Goal: Task Accomplishment & Management: Use online tool/utility

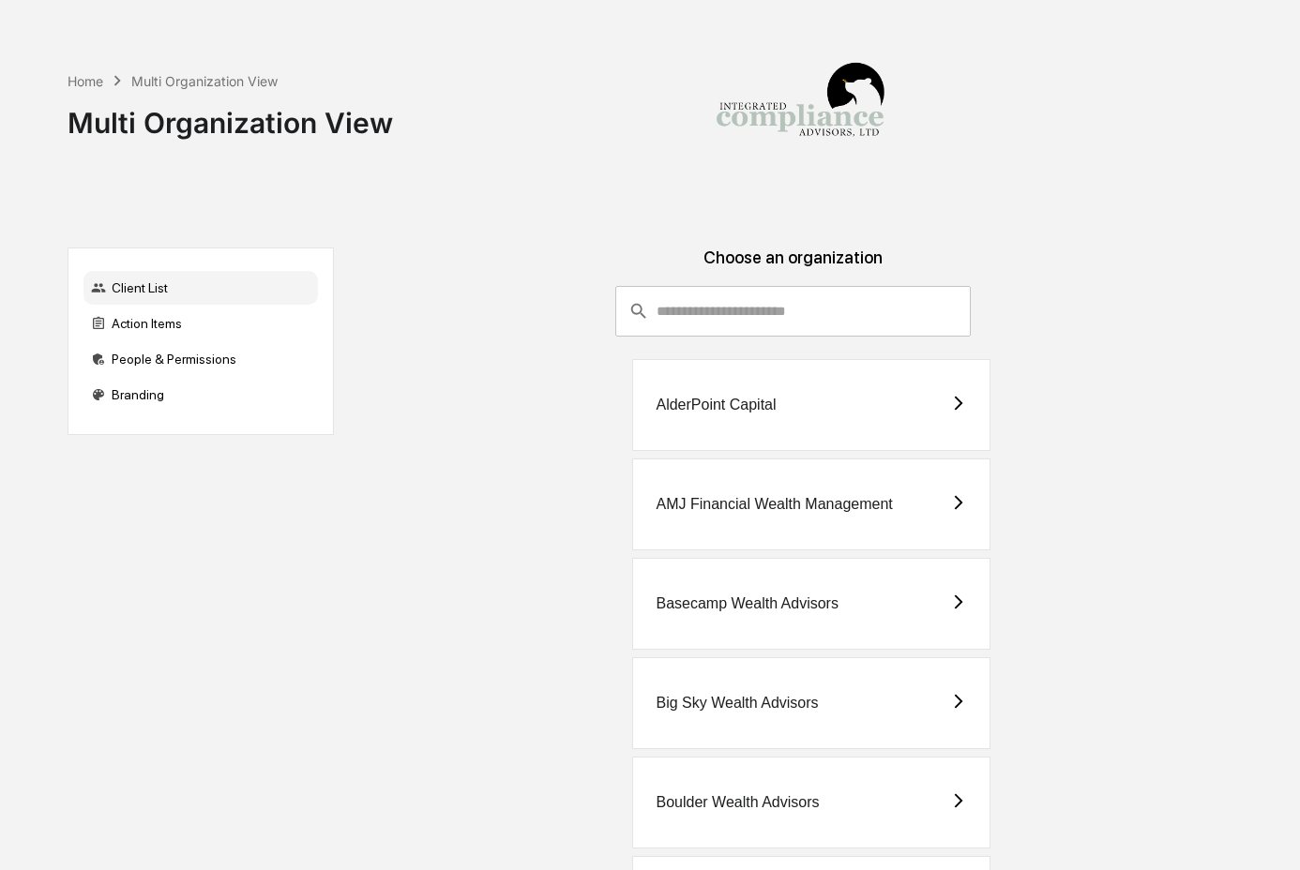
click at [244, 209] on div "Home Multi Organization View Multi Organization View" at bounding box center [652, 109] width 1169 height 218
click at [230, 320] on div "Action Items" at bounding box center [200, 324] width 234 height 34
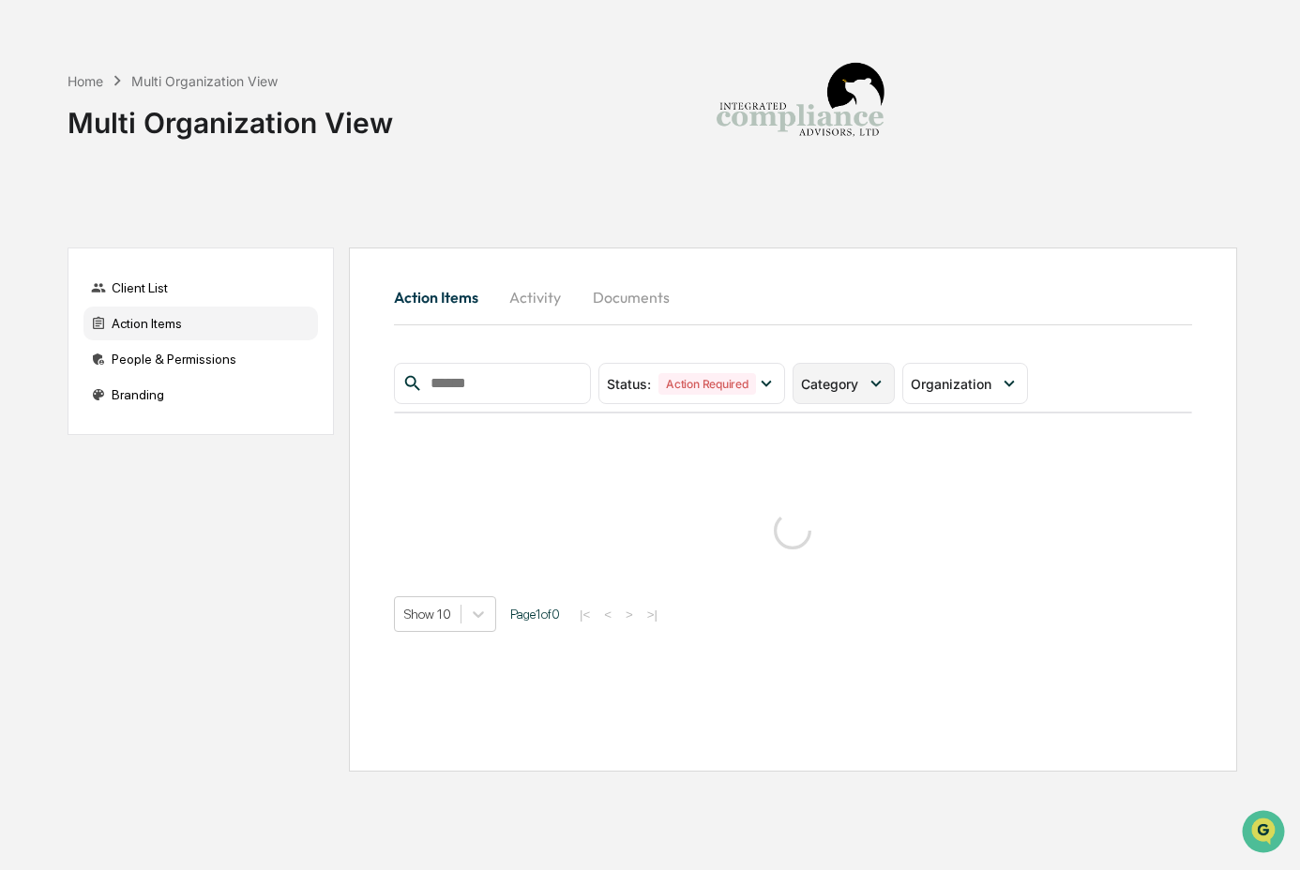
click at [831, 384] on span "Category" at bounding box center [829, 384] width 57 height 16
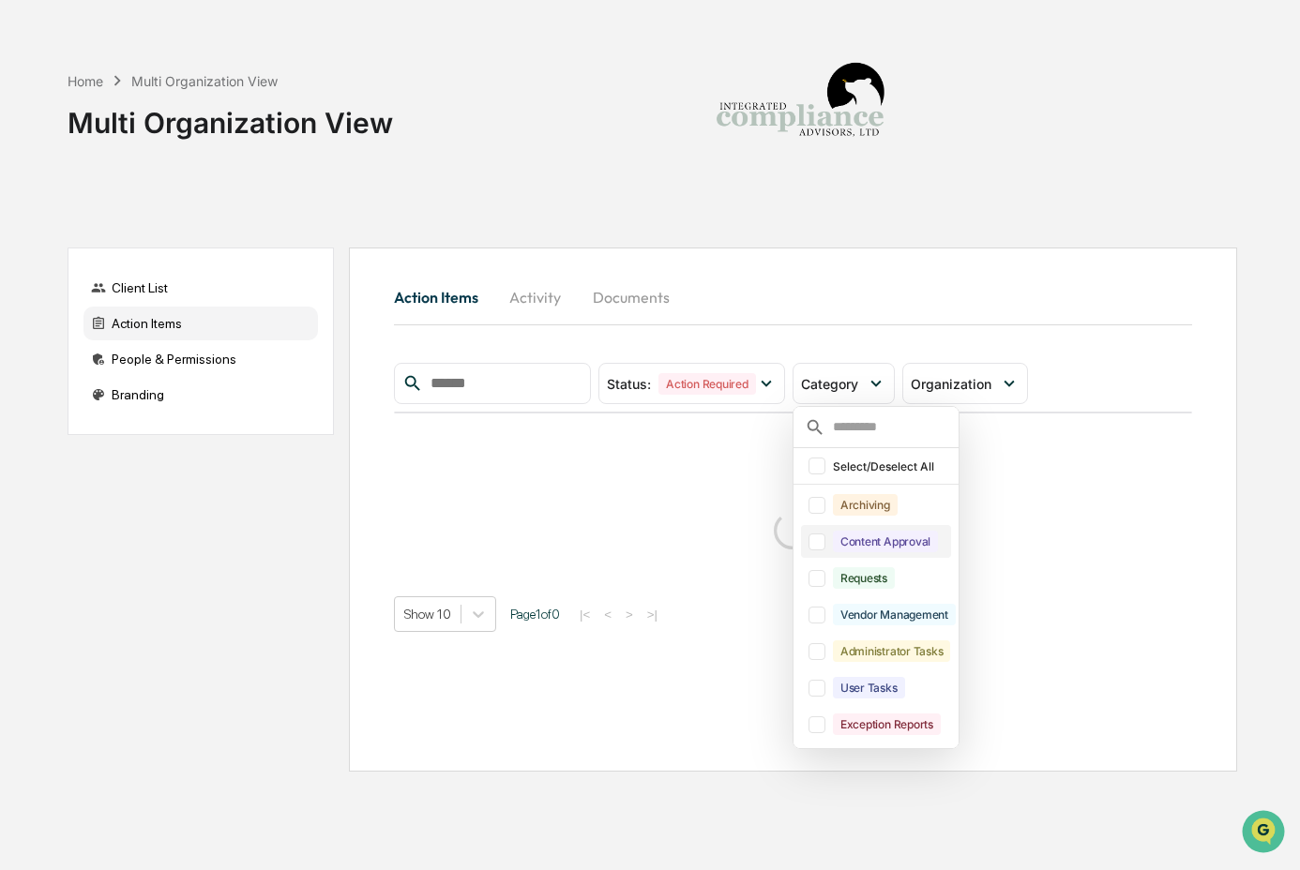
click at [848, 540] on div "Content Approval" at bounding box center [885, 542] width 105 height 22
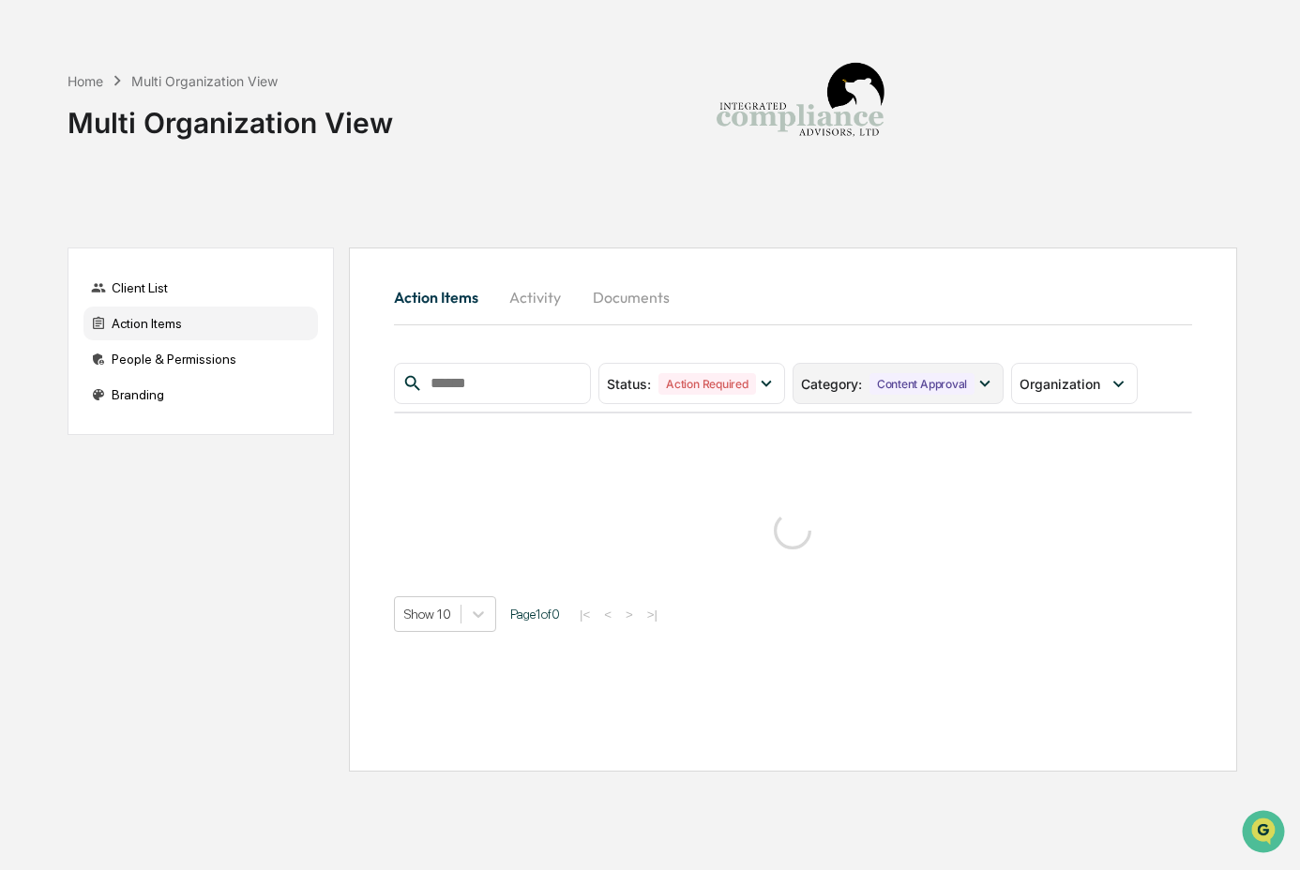
click at [889, 390] on div "Content Approval" at bounding box center [921, 384] width 105 height 22
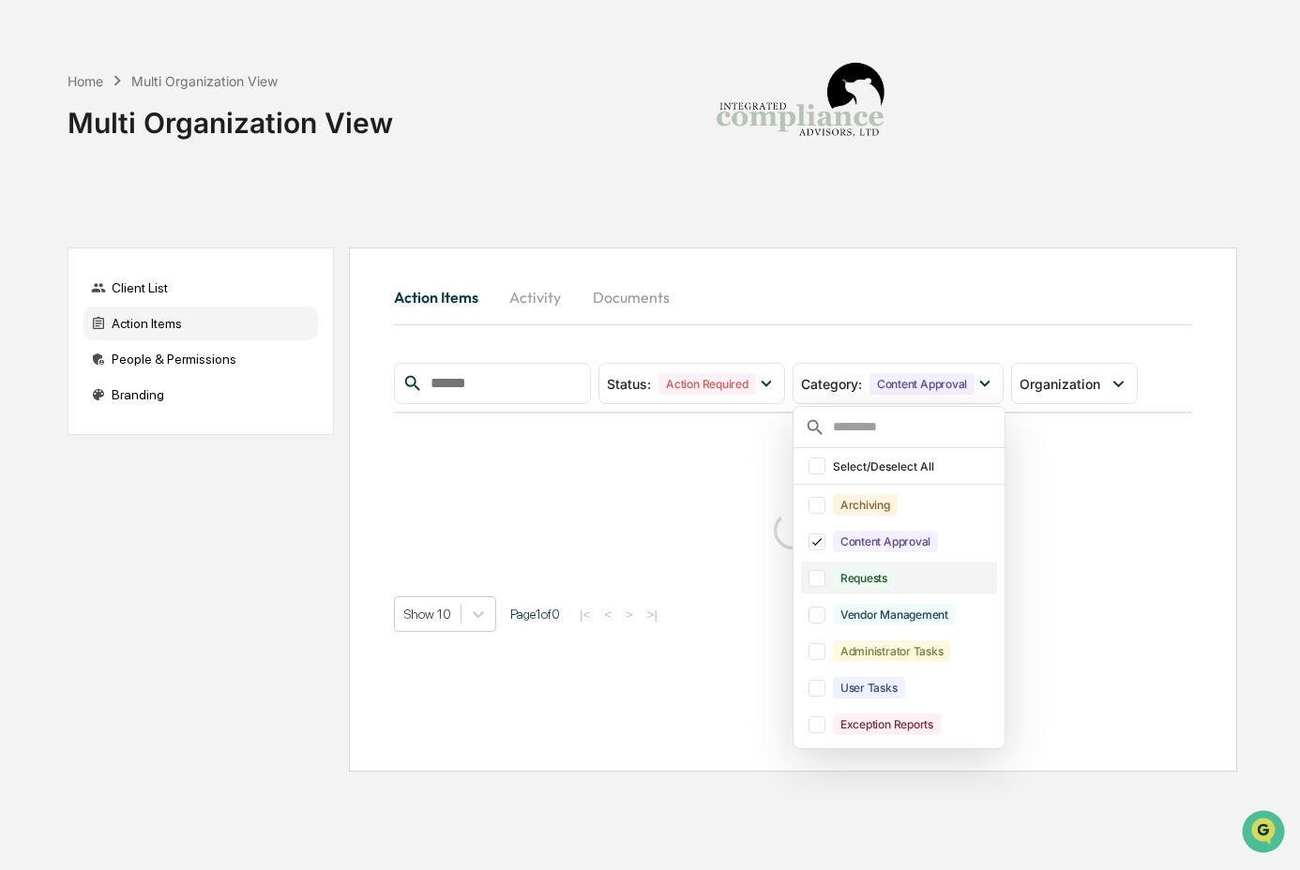
click at [885, 581] on div "Requests" at bounding box center [864, 578] width 62 height 22
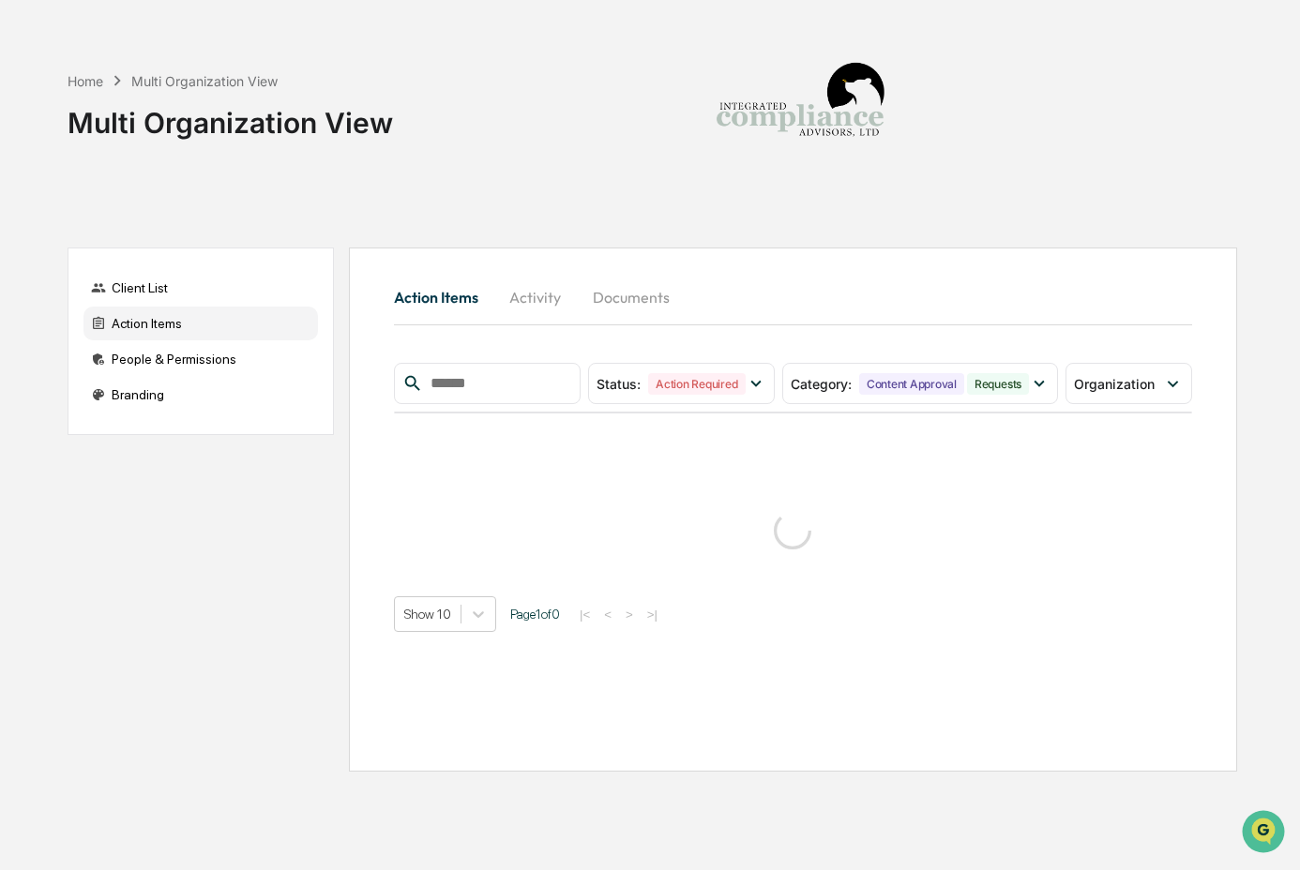
click at [829, 304] on div "Action Items Activity Documents" at bounding box center [793, 297] width 798 height 45
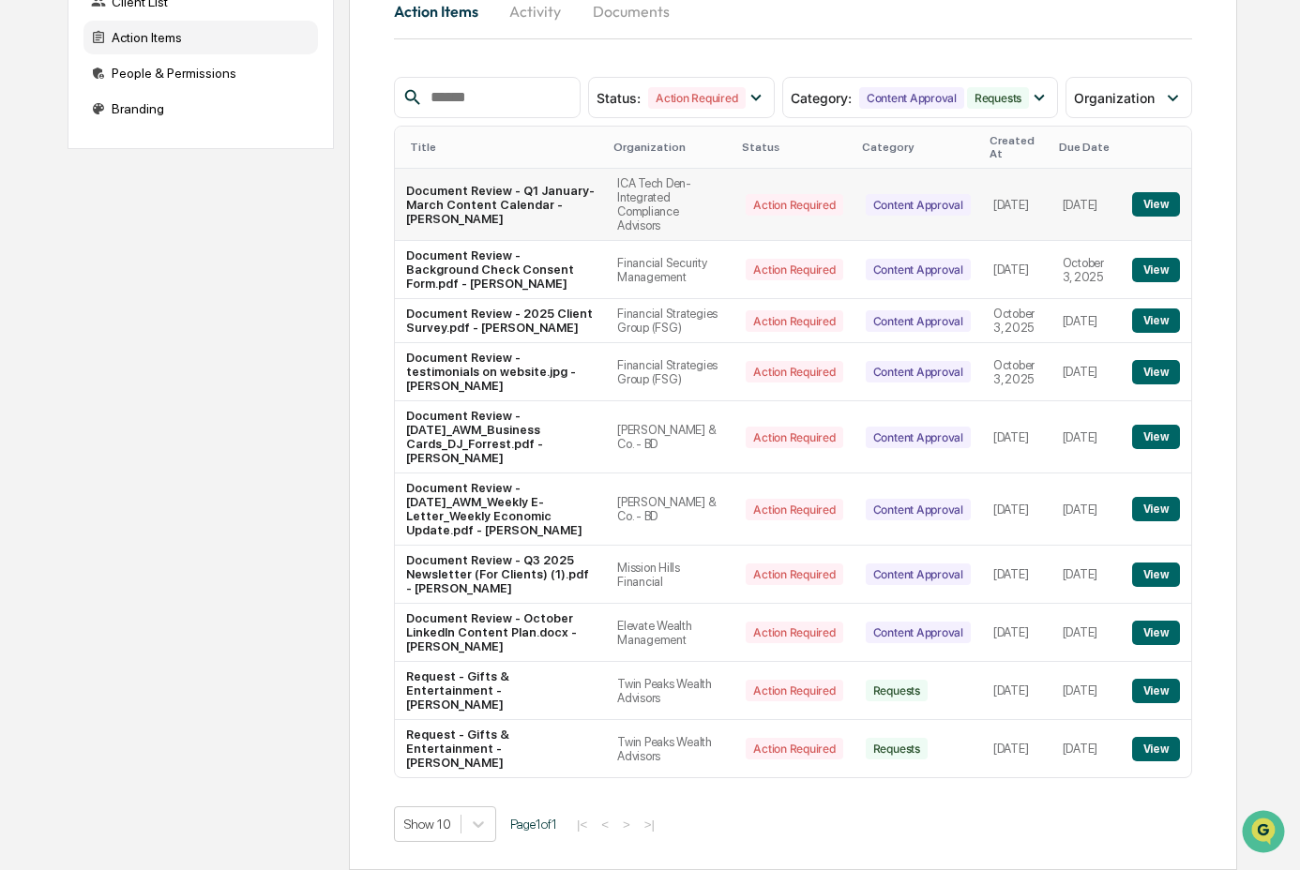
scroll to position [301, 0]
click at [1167, 258] on button "View" at bounding box center [1156, 270] width 48 height 24
